Goal: Use online tool/utility: Utilize a website feature to perform a specific function

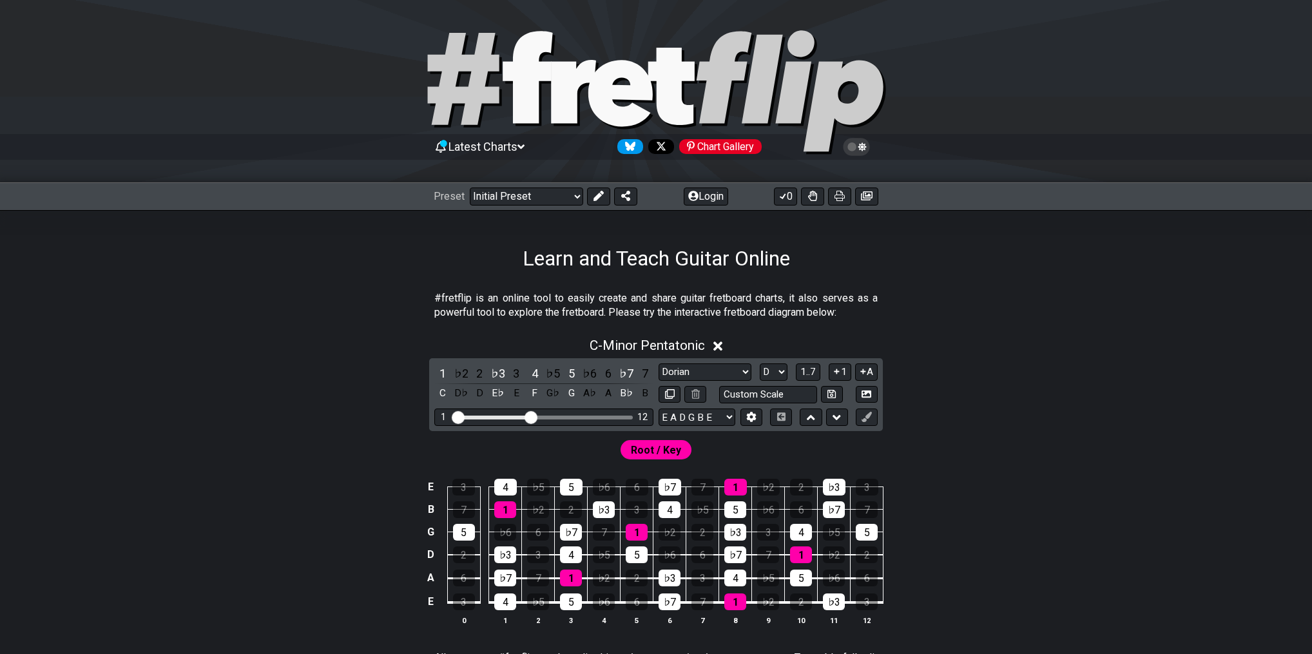
select select "Dorian"
select select "D"
select select "Minor / Aeolian"
select select "D"
select select "A E A D G B E"
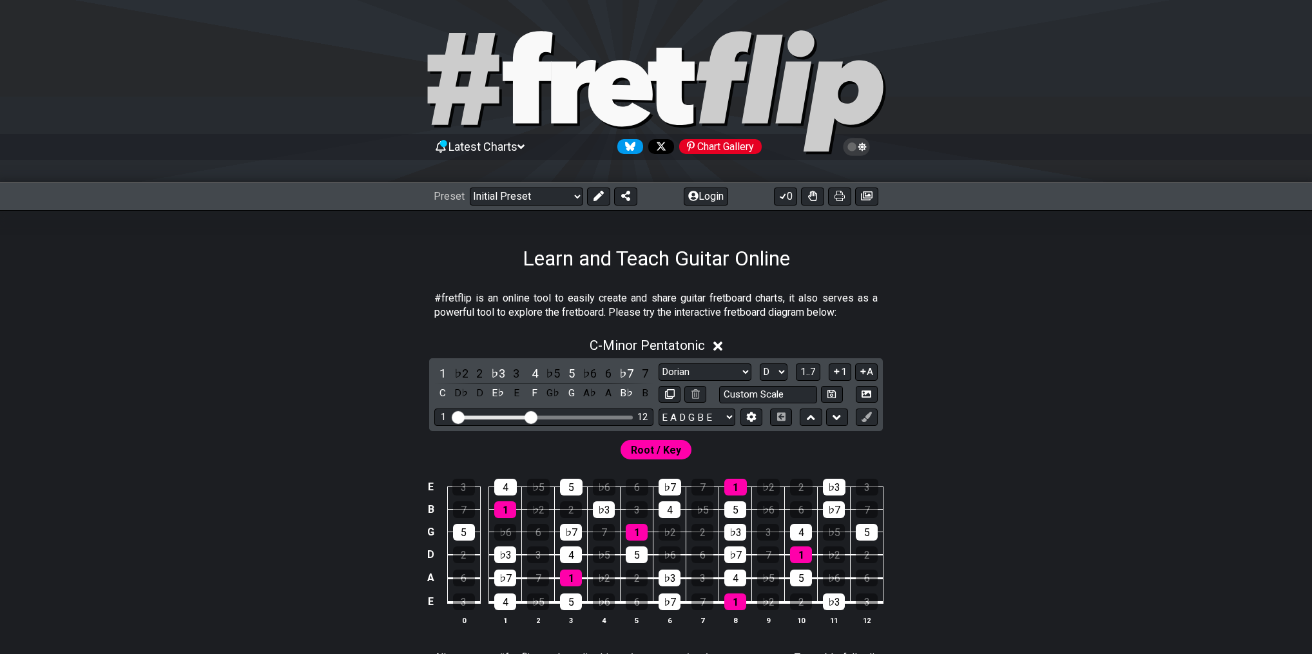
select select "Dorian"
select select "D"
select select "Minor / Aeolian"
select select "D"
select select "A E A D G B E"
